Goal: Navigation & Orientation: Find specific page/section

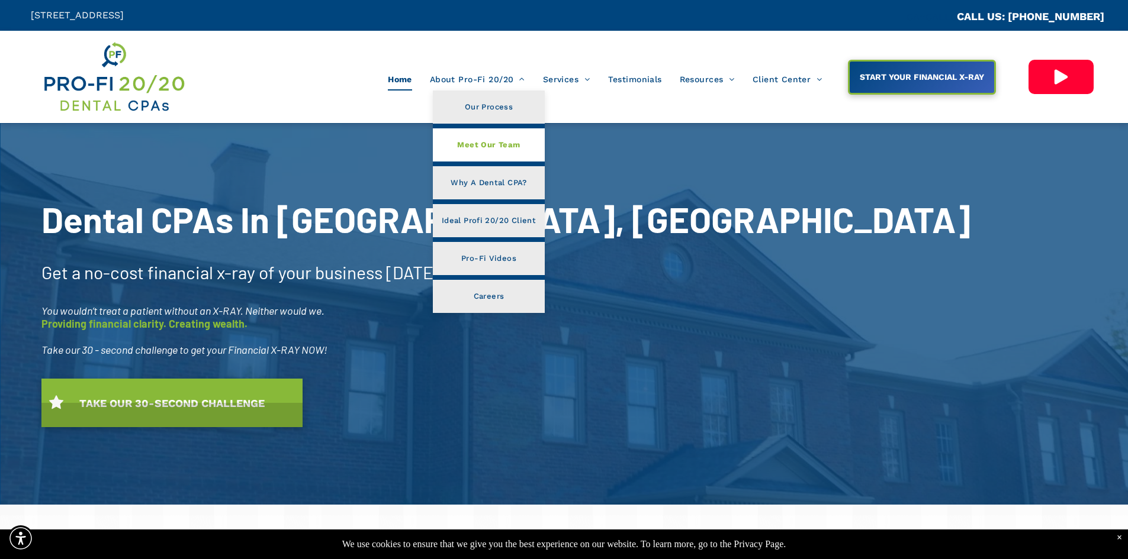
click at [491, 144] on span "Meet Our Team" at bounding box center [488, 144] width 63 height 15
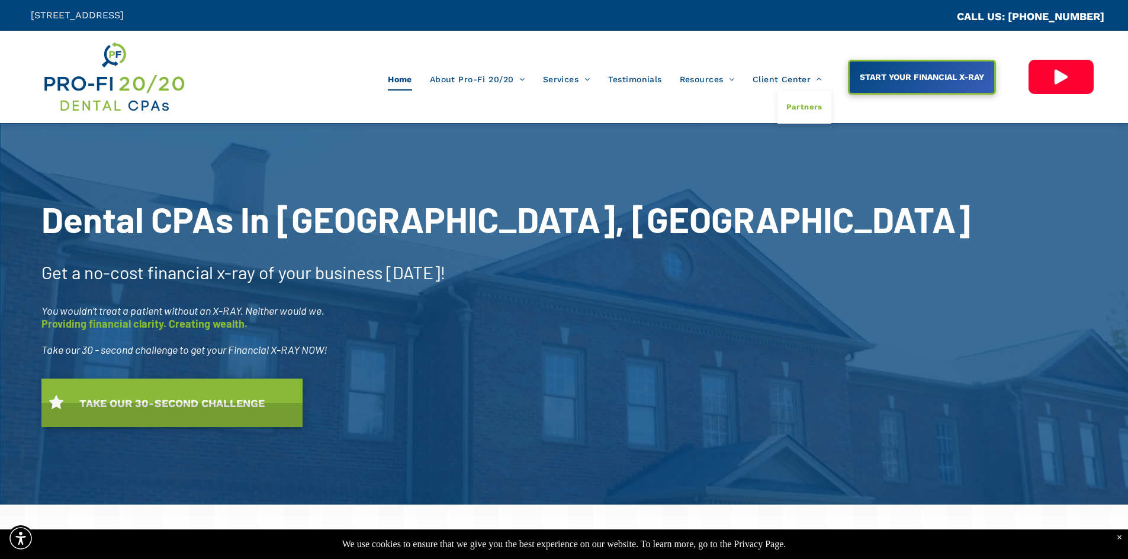
click at [801, 99] on span "Partners" at bounding box center [804, 106] width 36 height 15
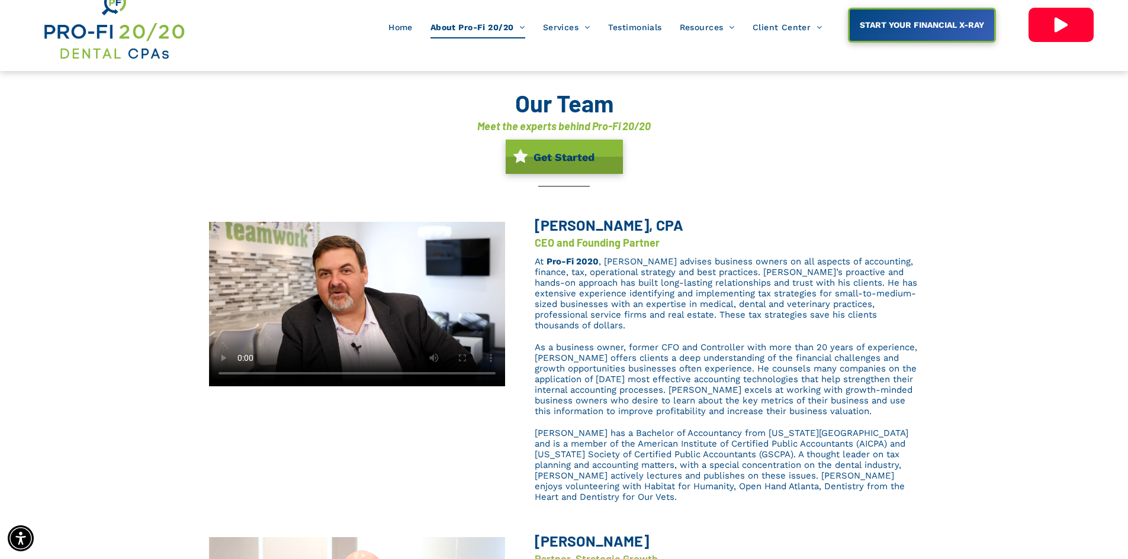
scroll to position [237, 0]
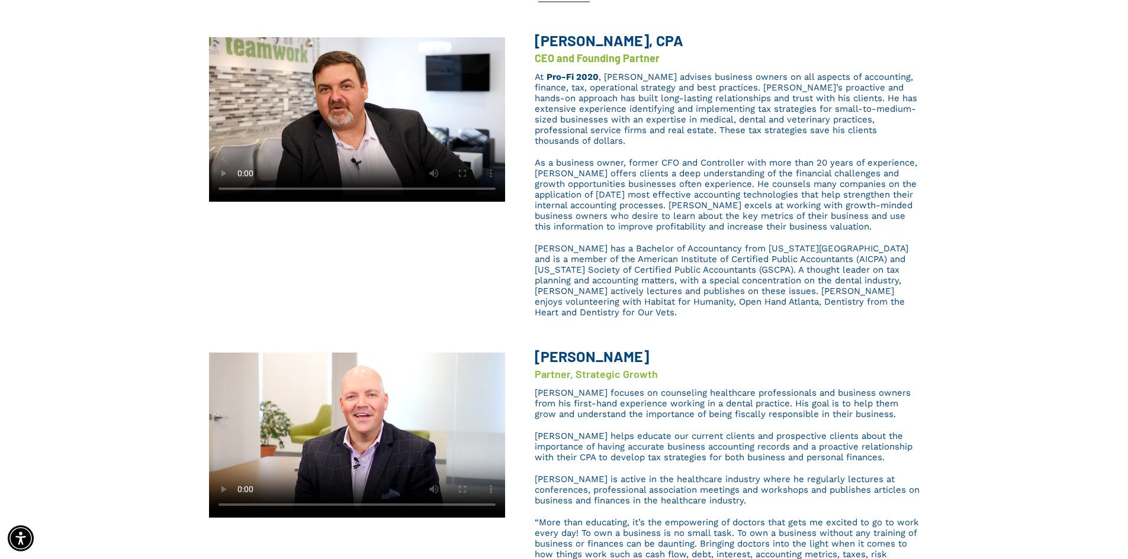
drag, startPoint x: 157, startPoint y: 286, endPoint x: 164, endPoint y: 285, distance: 7.1
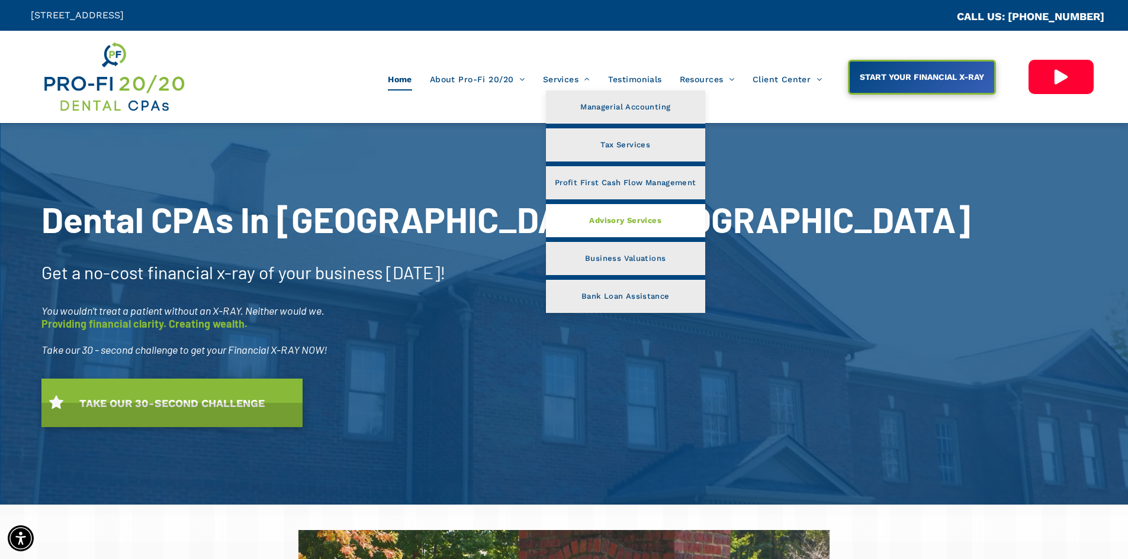
click at [607, 221] on span "Advisory Services" at bounding box center [625, 220] width 72 height 15
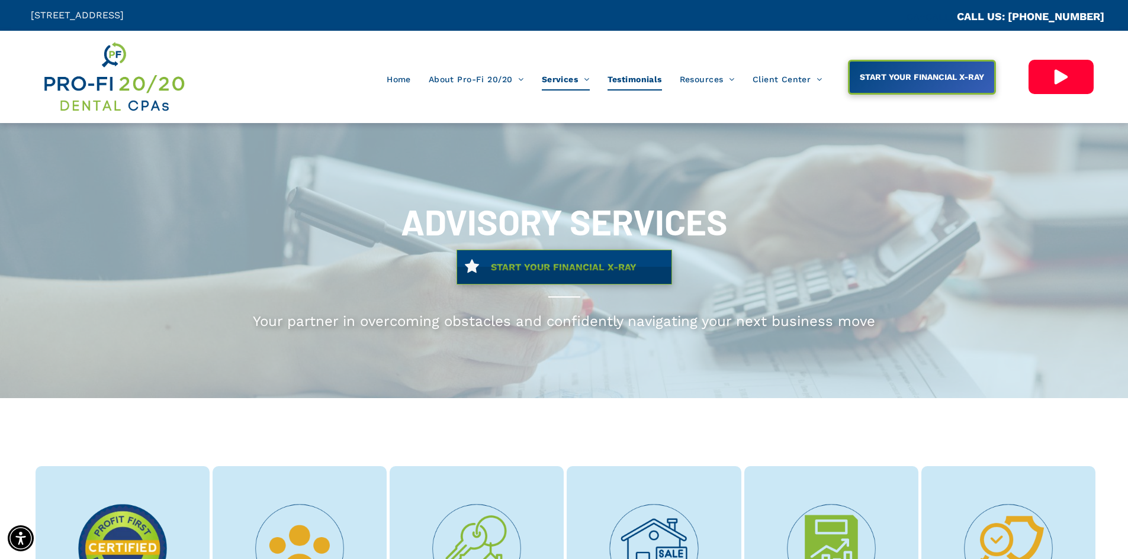
click at [641, 83] on span "Testimonials" at bounding box center [634, 79] width 54 height 22
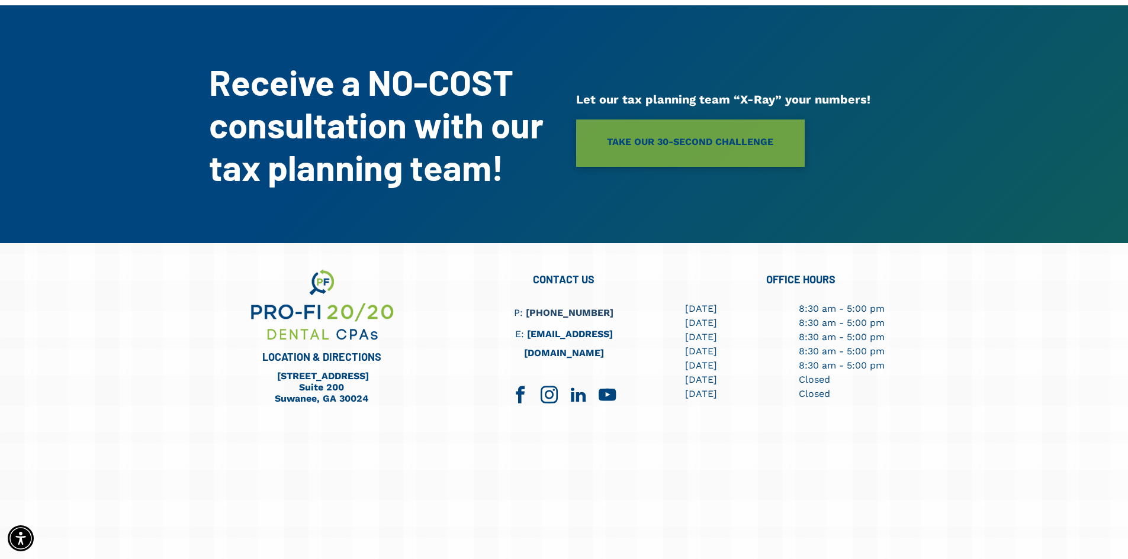
scroll to position [813, 0]
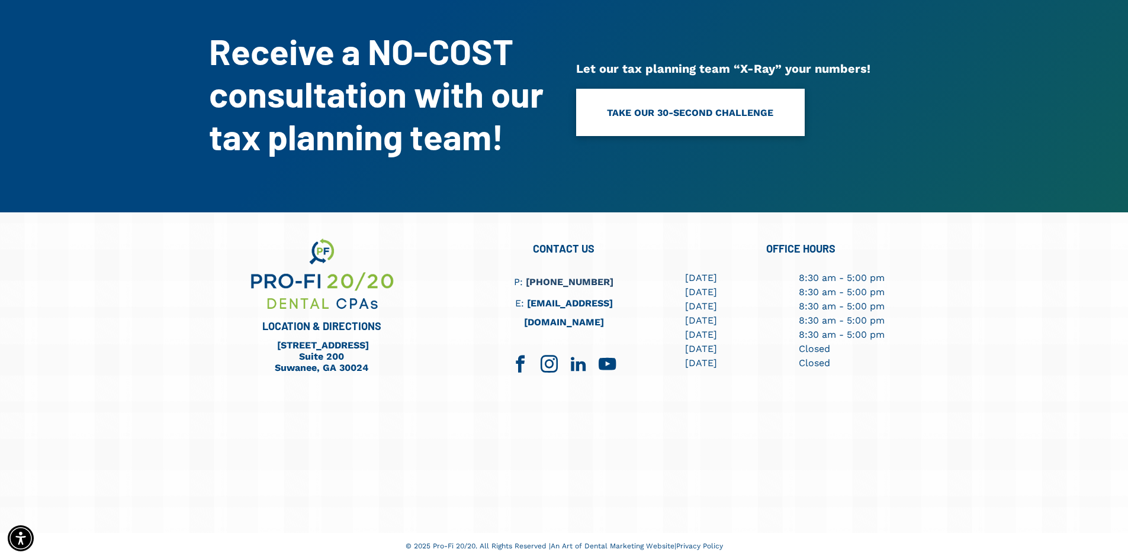
click at [693, 109] on span "TAKE OUR 30-SECOND CHALLENGE" at bounding box center [690, 112] width 166 height 27
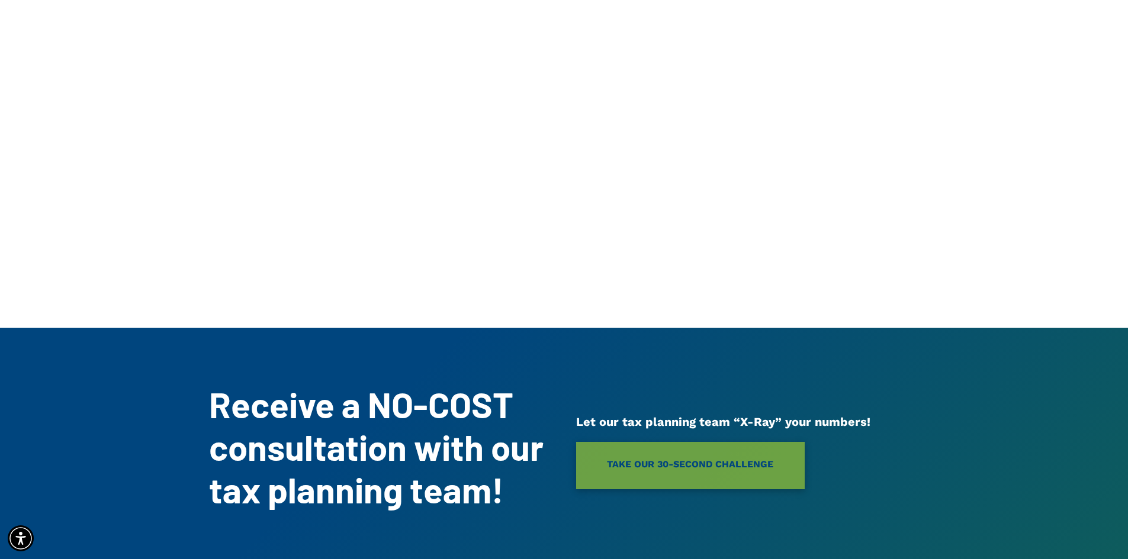
scroll to position [0, 0]
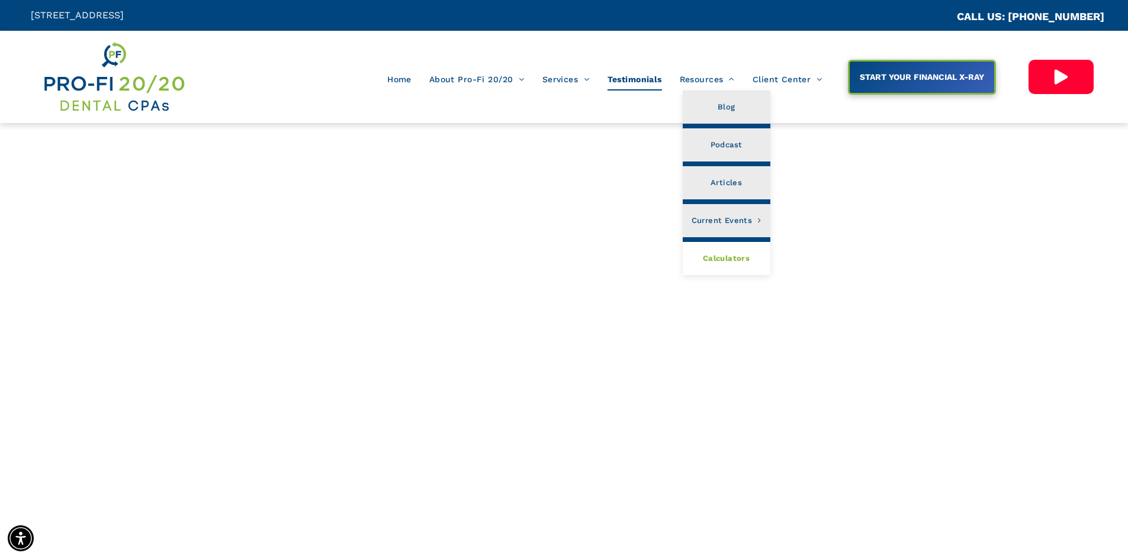
click at [726, 261] on span "Calculators" at bounding box center [726, 258] width 47 height 15
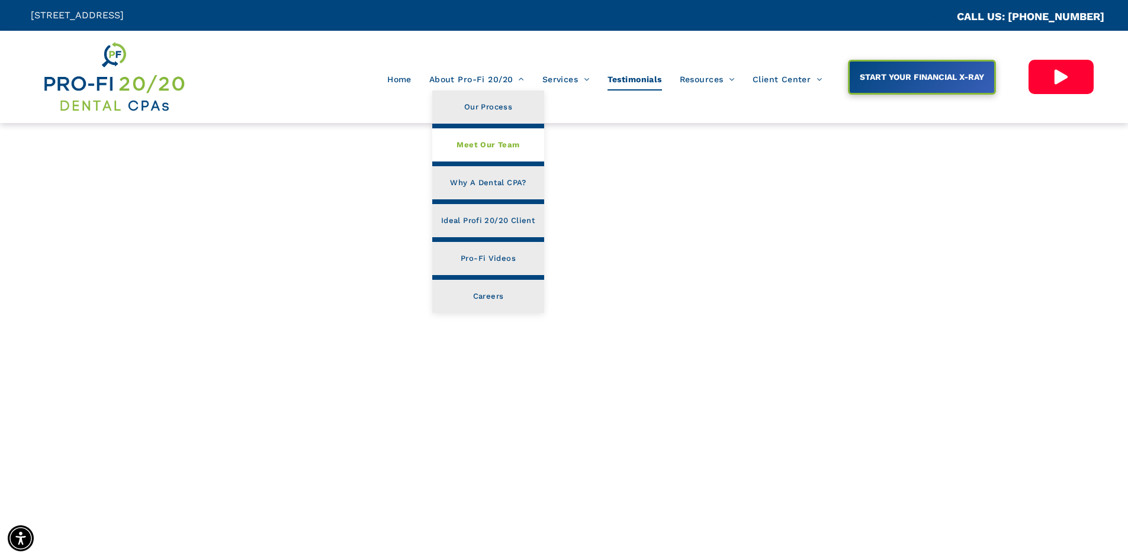
click at [474, 136] on link "Meet Our Team" at bounding box center [488, 144] width 112 height 33
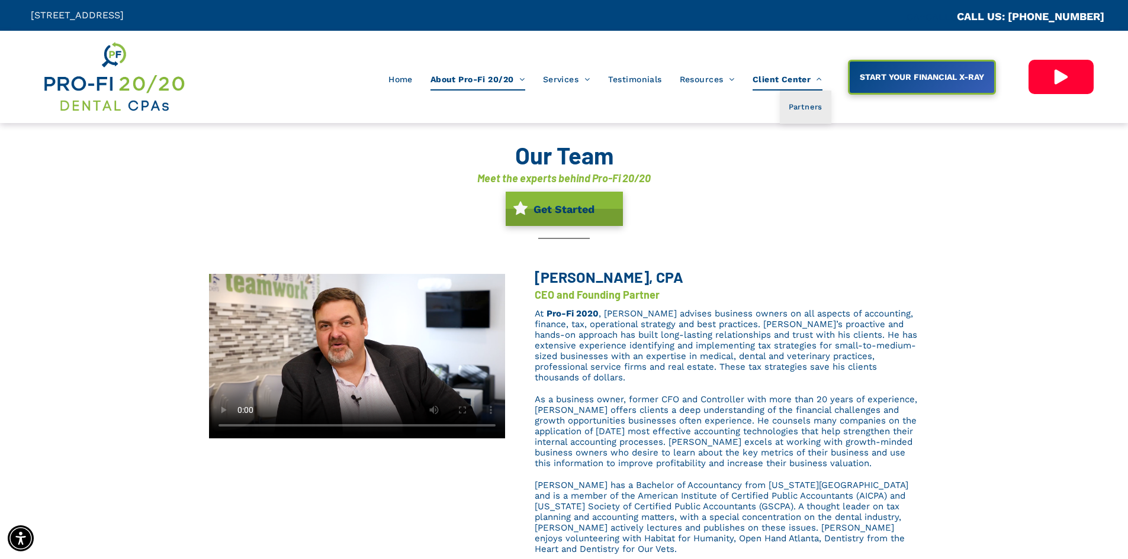
click at [785, 77] on span "Client Center" at bounding box center [788, 79] width 70 height 22
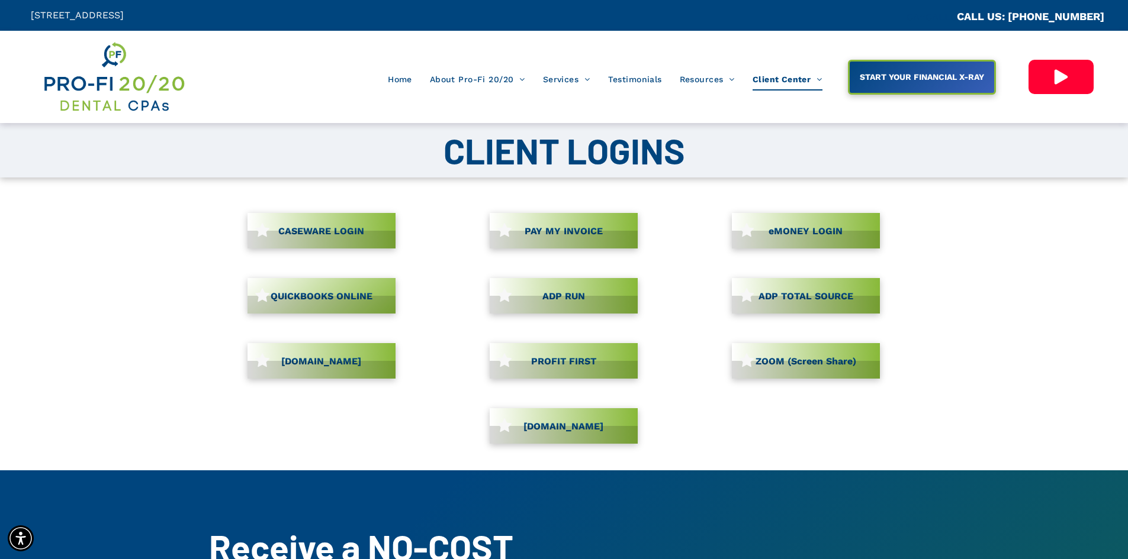
click at [559, 350] on span "PROFIT FIRST" at bounding box center [563, 361] width 73 height 23
click at [323, 229] on span "CASEWARE LOGIN" at bounding box center [321, 231] width 94 height 23
click at [545, 420] on span "[DOMAIN_NAME]" at bounding box center [563, 426] width 88 height 23
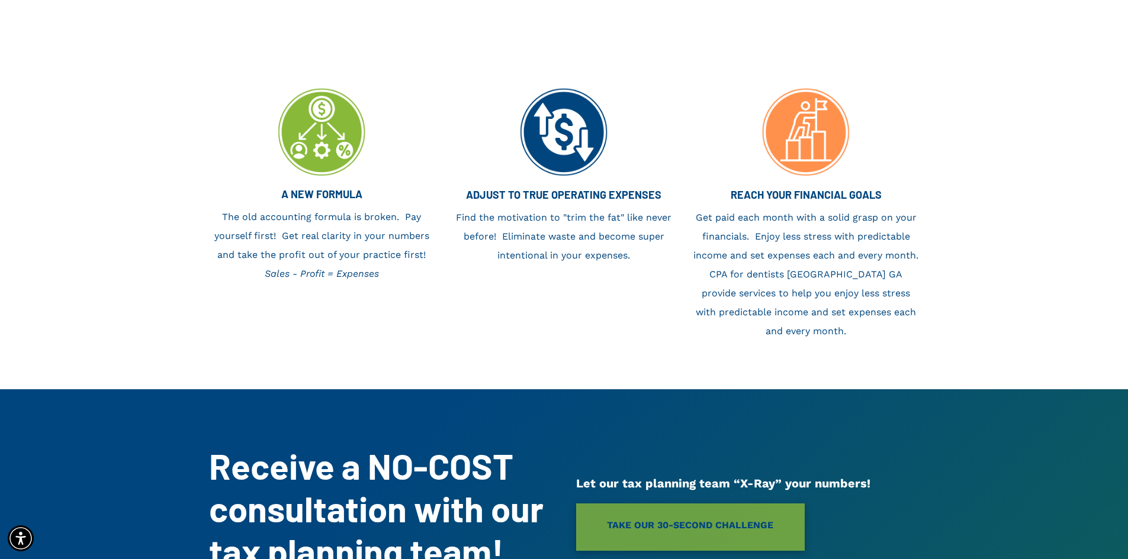
scroll to position [218, 0]
